Goal: Find contact information: Find contact information

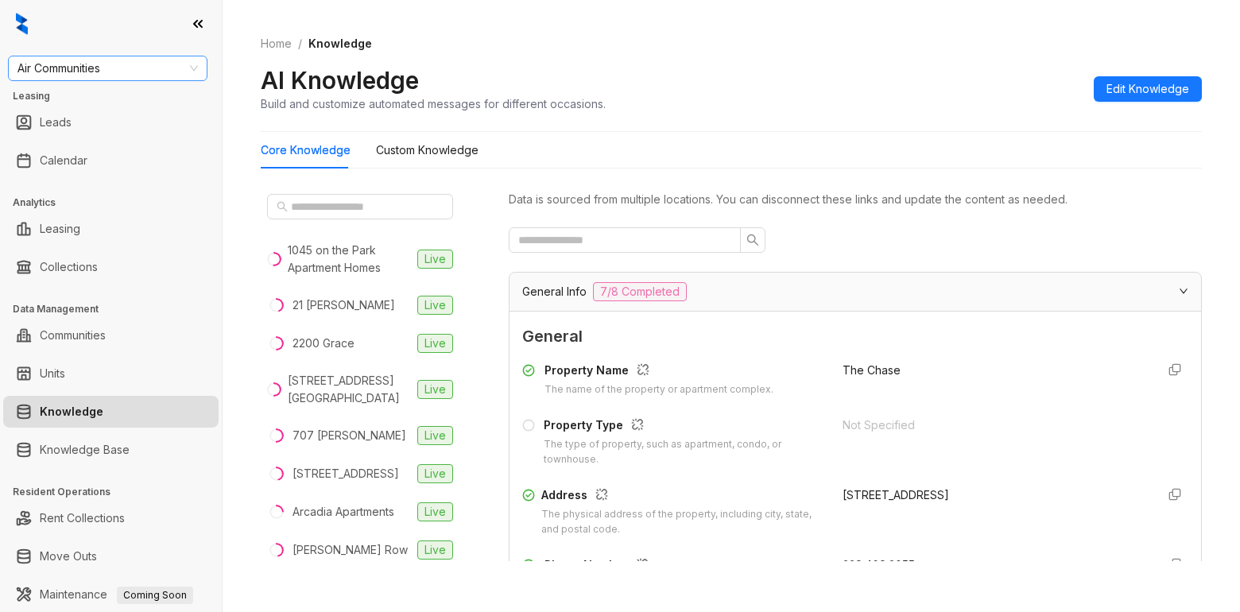
click at [147, 60] on span "Air Communities" at bounding box center [107, 68] width 180 height 24
type input "********"
click at [76, 99] on div "[GEOGRAPHIC_DATA]" at bounding box center [108, 99] width 174 height 17
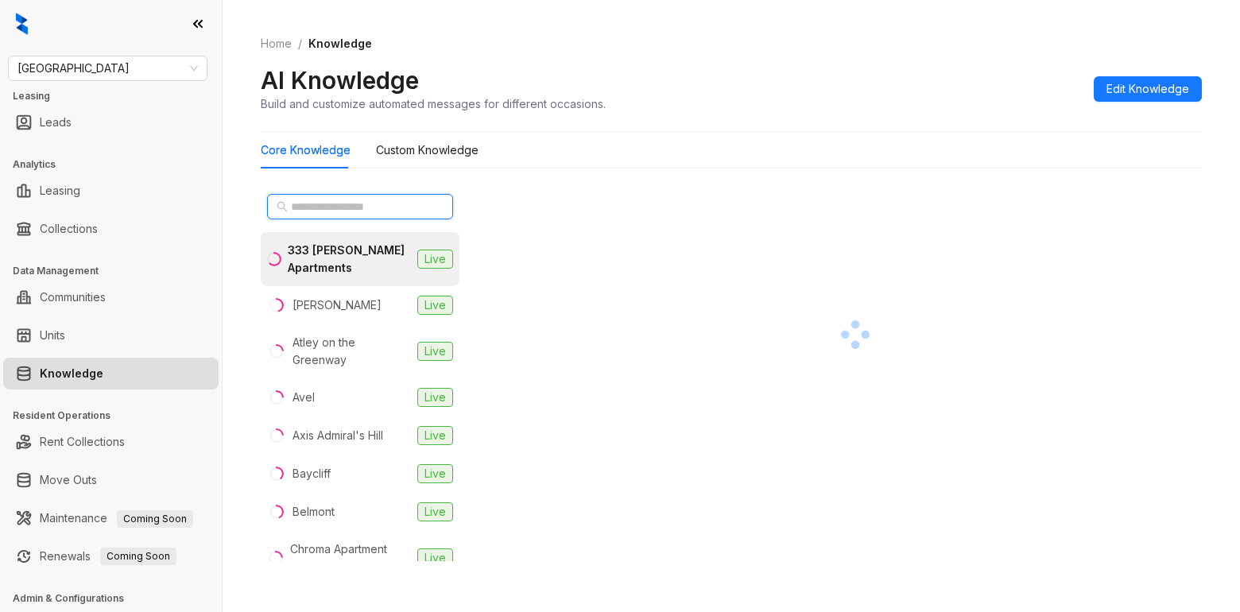
click at [312, 207] on input "text" at bounding box center [361, 206] width 140 height 17
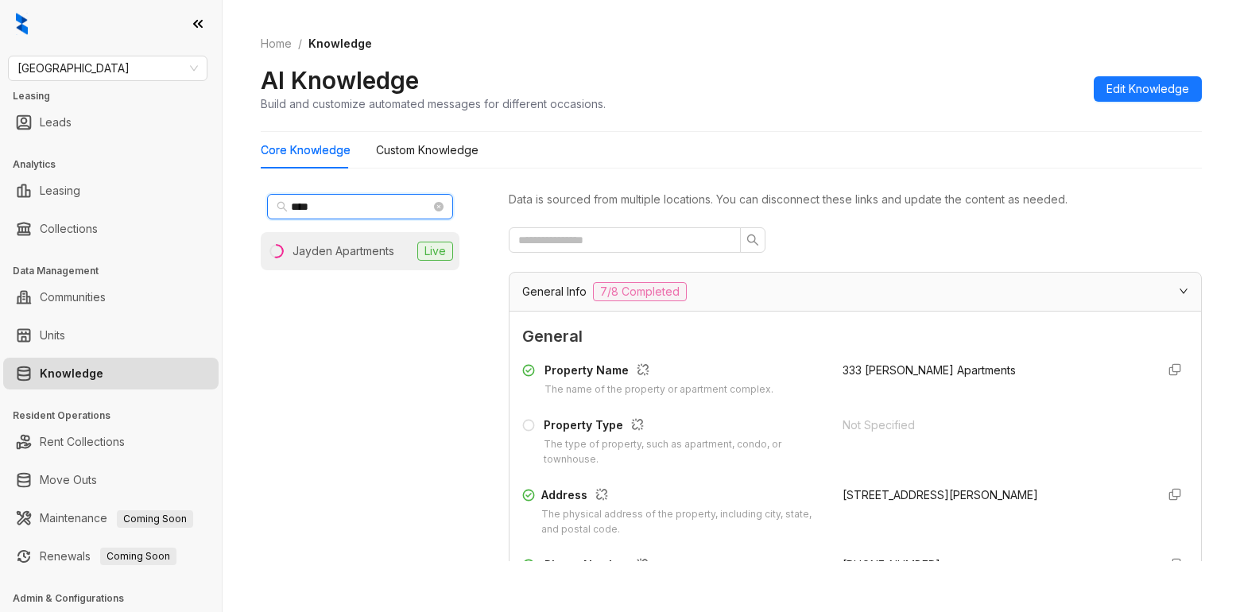
type input "****"
click at [362, 265] on li "Jayden Apartments Live" at bounding box center [360, 251] width 199 height 38
click at [888, 602] on div "Home / Knowledge AI Knowledge Build and customize automated messages for differ…" at bounding box center [731, 306] width 1017 height 612
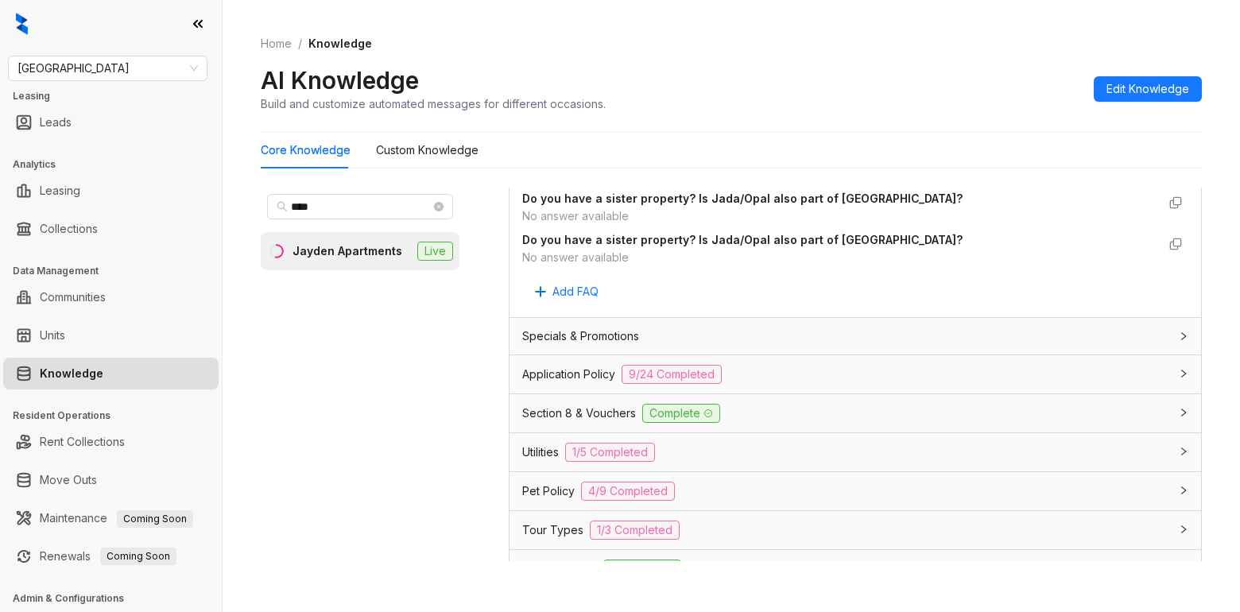
scroll to position [1033, 0]
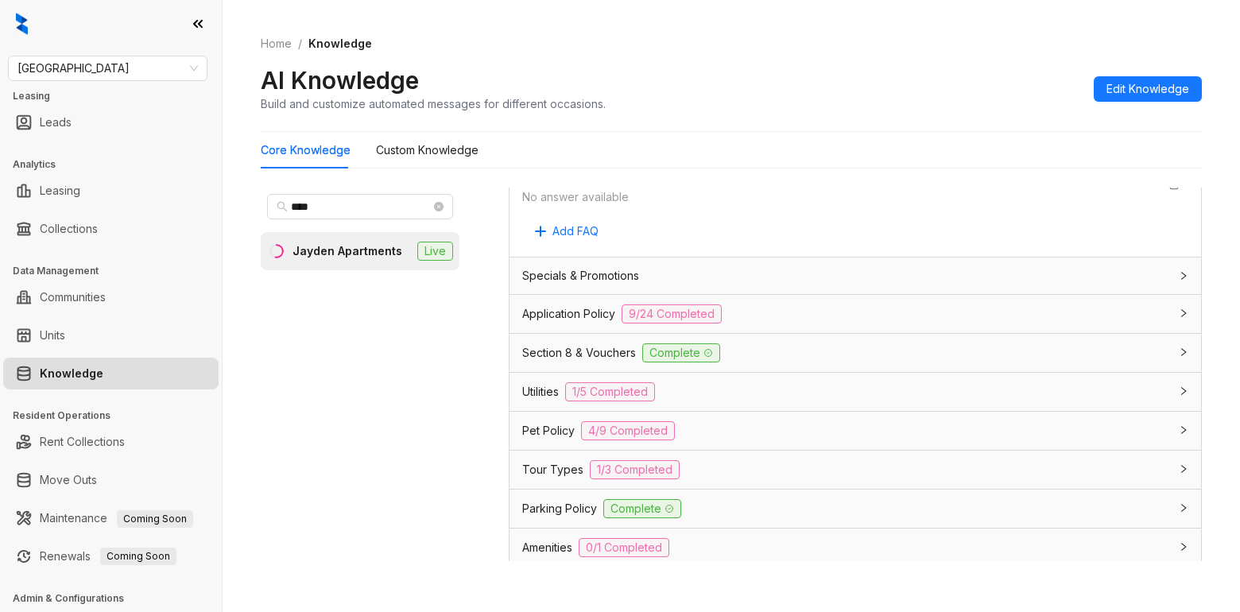
click at [522, 393] on span "Utilities" at bounding box center [540, 391] width 37 height 17
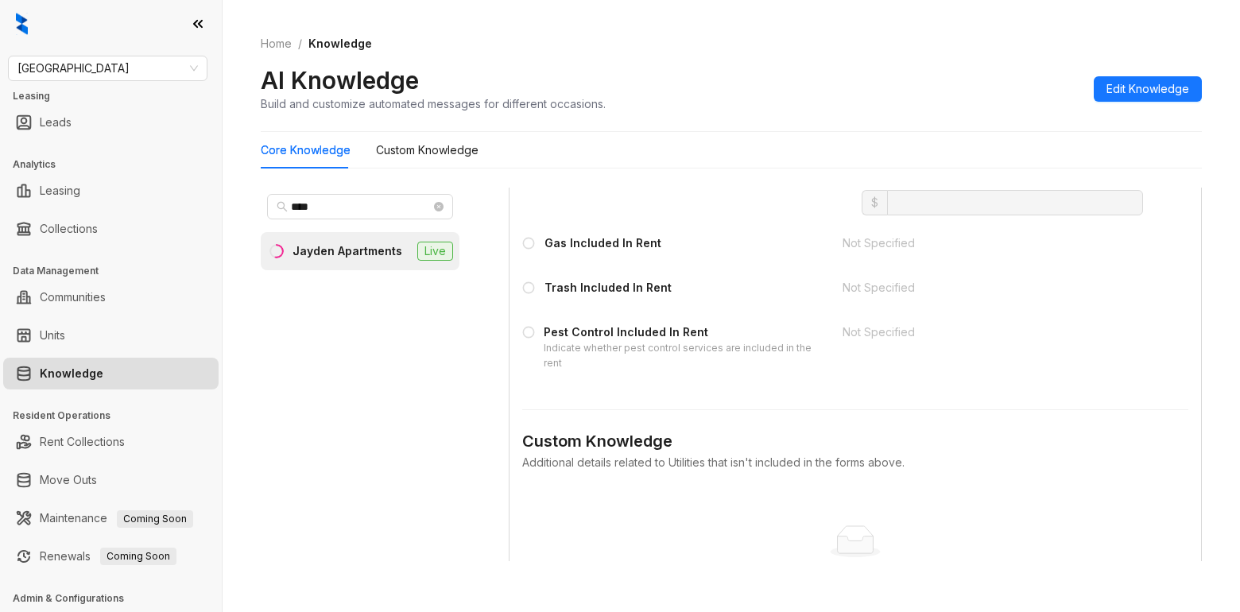
scroll to position [1430, 0]
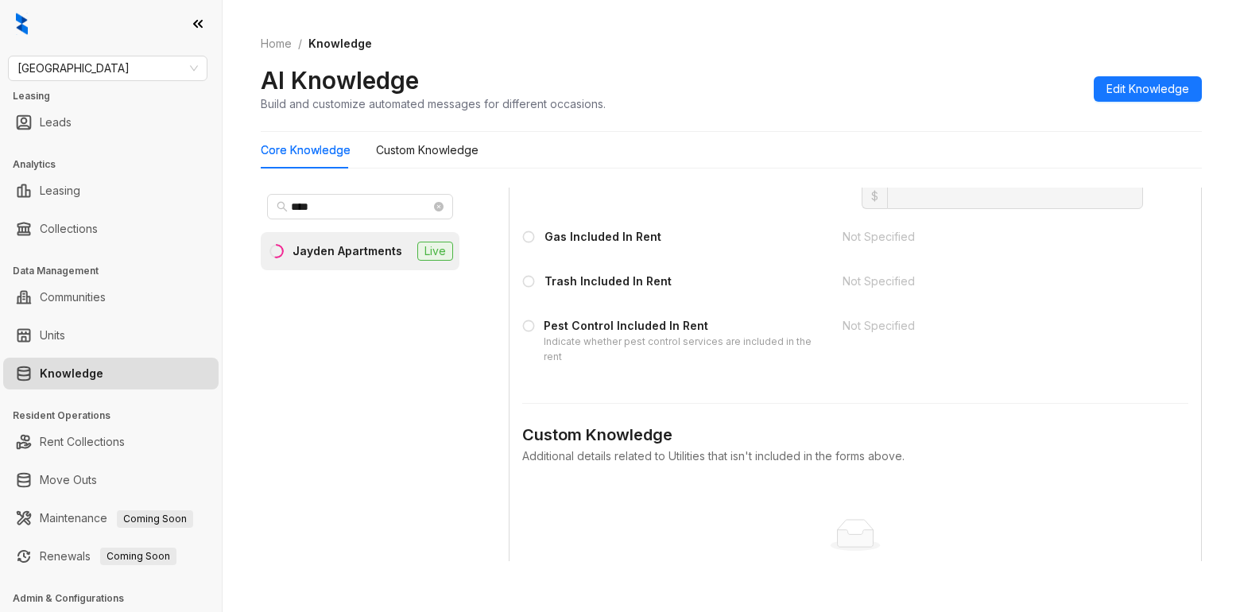
drag, startPoint x: 1069, startPoint y: 544, endPoint x: 1089, endPoint y: 496, distance: 51.7
click at [1069, 543] on div "No data" at bounding box center [855, 535] width 628 height 32
click at [904, 550] on div "No data" at bounding box center [855, 535] width 628 height 32
click at [804, 588] on div "Home / Knowledge AI Knowledge Build and customize automated messages for differ…" at bounding box center [731, 306] width 1017 height 612
click at [82, 75] on span "[GEOGRAPHIC_DATA]" at bounding box center [107, 68] width 180 height 24
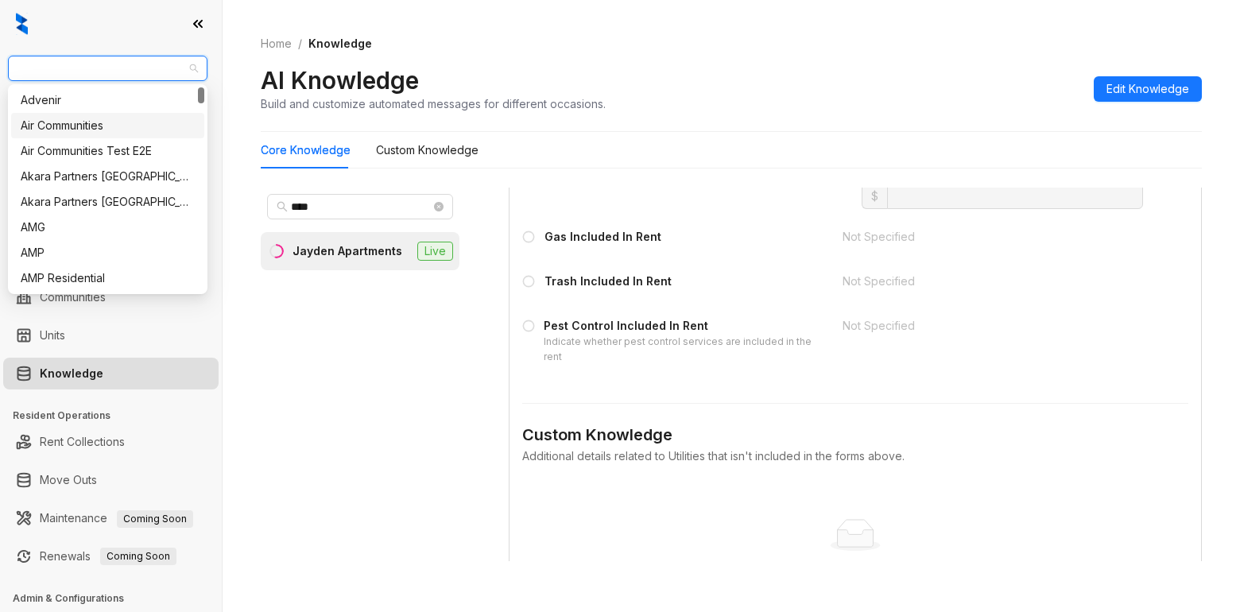
click at [75, 135] on div "Air Communities" at bounding box center [107, 125] width 193 height 25
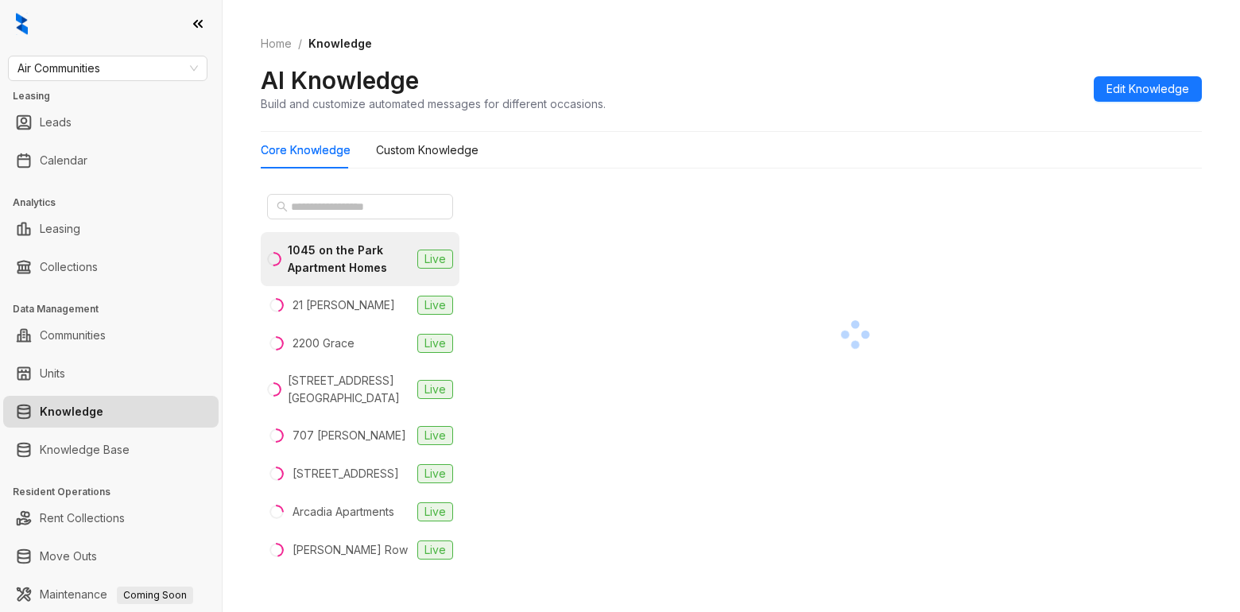
click at [285, 221] on div at bounding box center [360, 207] width 199 height 38
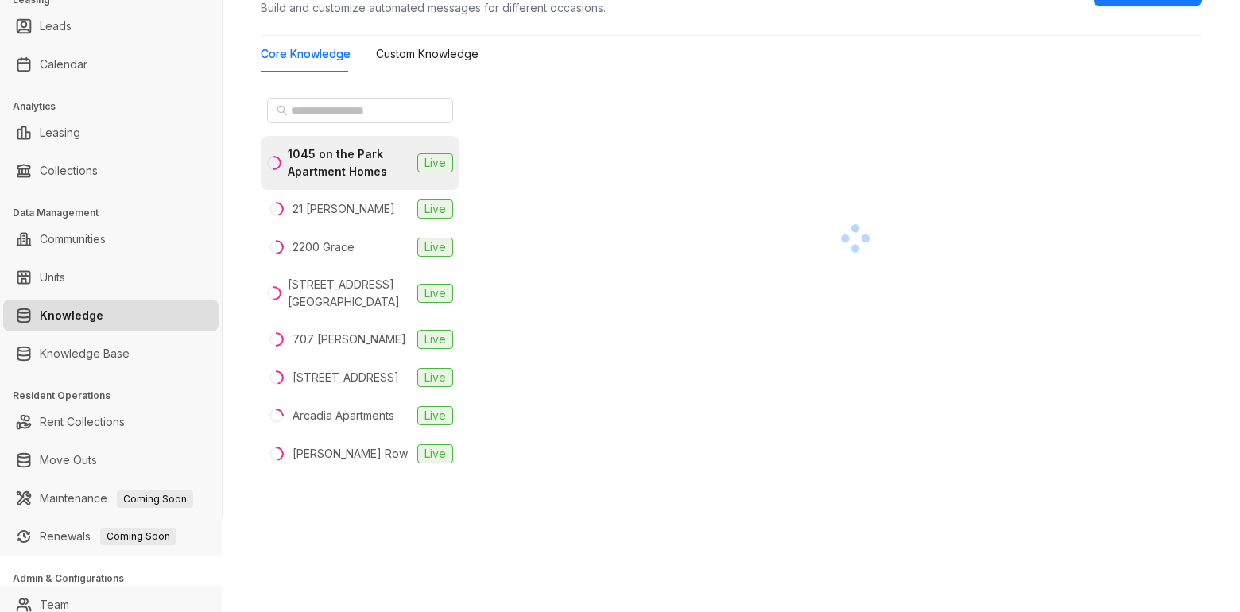
scroll to position [146, 0]
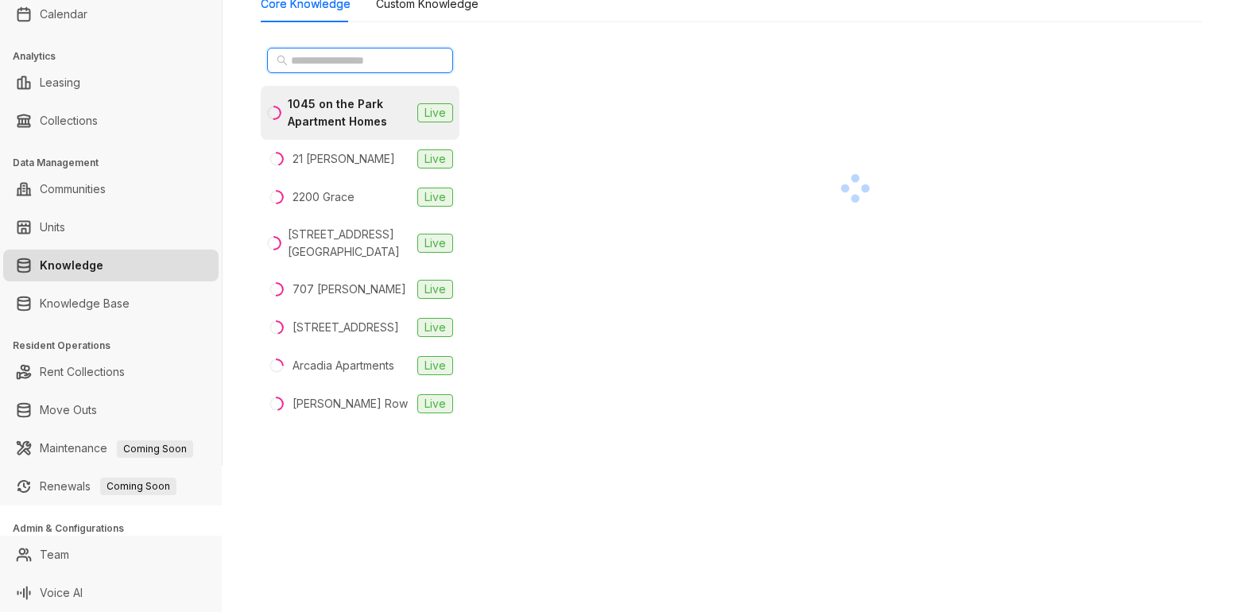
click at [335, 62] on input "text" at bounding box center [361, 60] width 140 height 17
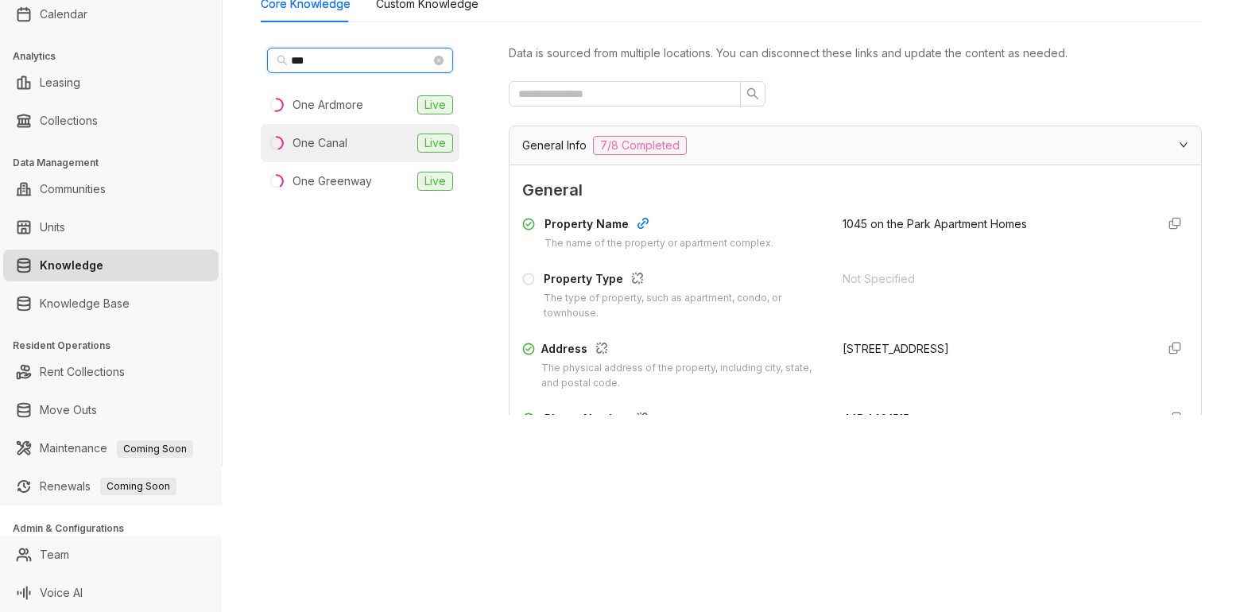
type input "***"
click at [354, 144] on li "One Canal Live" at bounding box center [360, 143] width 199 height 38
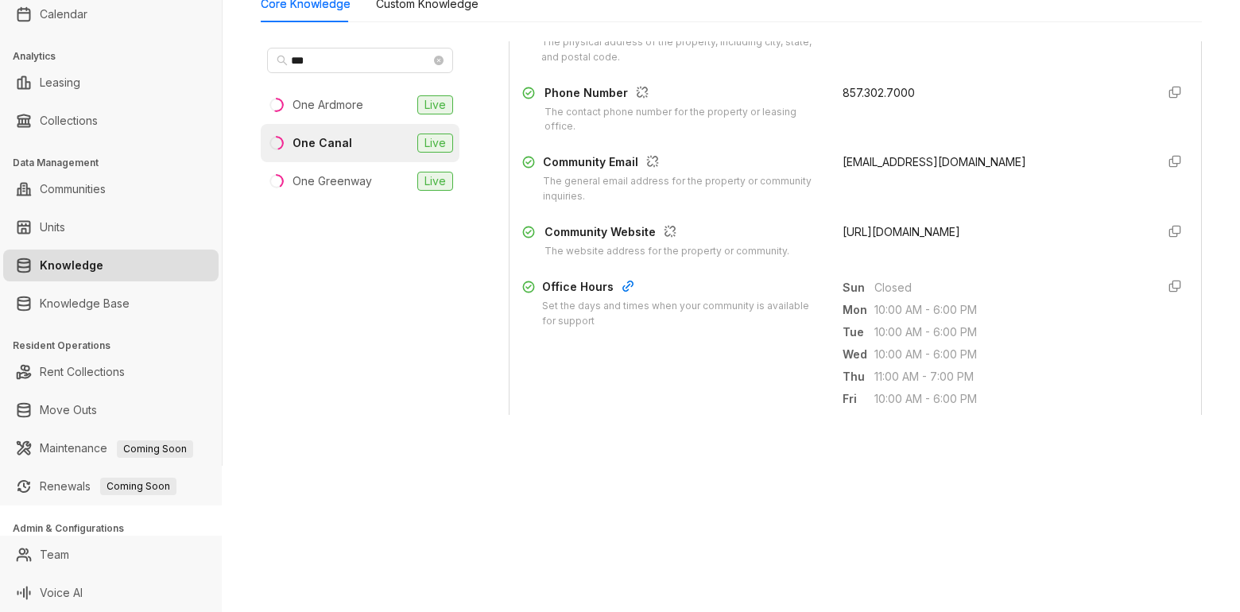
scroll to position [238, 0]
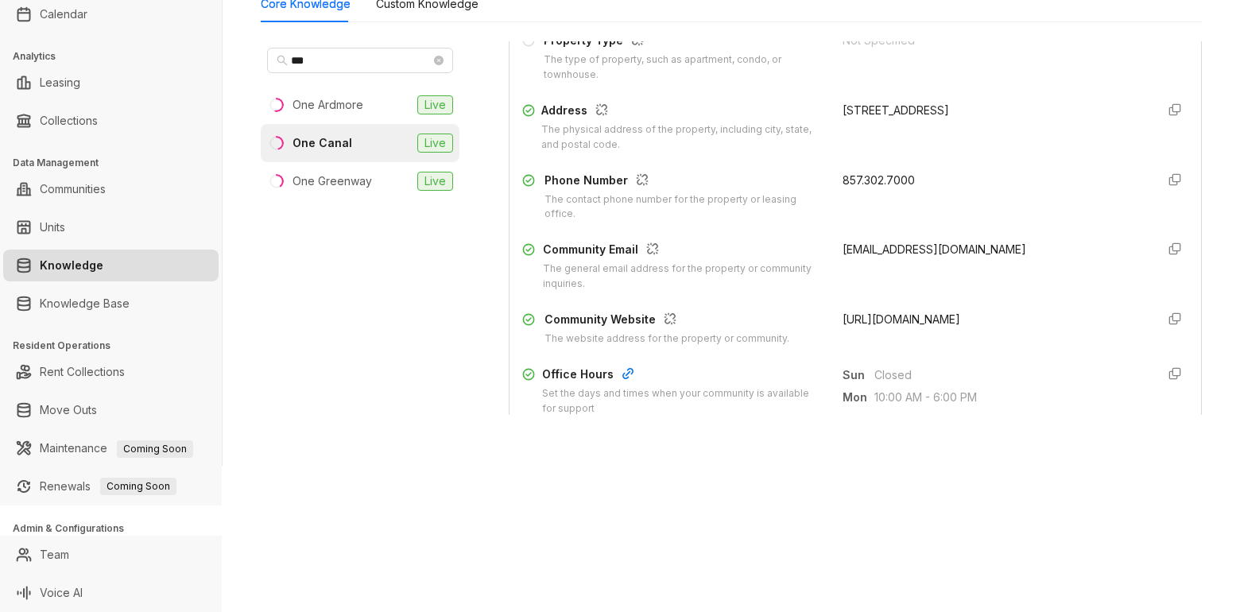
drag, startPoint x: 822, startPoint y: 250, endPoint x: 1018, endPoint y: 255, distance: 196.4
click at [1055, 251] on div "Community Email The general email address for the property or community inquiri…" at bounding box center [855, 266] width 666 height 51
copy span "onecanal.043283@aircommunities.com"
click at [840, 583] on div "Air Communities Leasing Leads Calendar Analytics Leasing Collections Data Manag…" at bounding box center [620, 306] width 1240 height 612
